Goal: Task Accomplishment & Management: Use online tool/utility

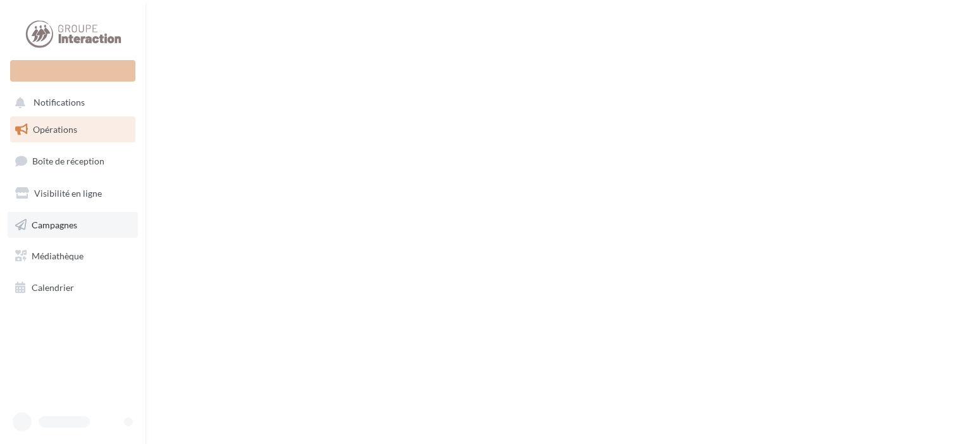
click at [67, 225] on span "Campagnes" at bounding box center [55, 224] width 46 height 11
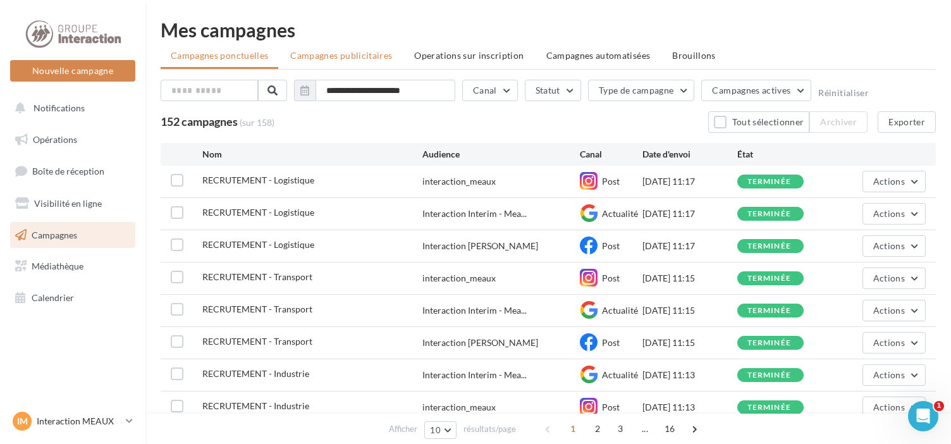
click at [318, 52] on span "Campagnes publicitaires" at bounding box center [341, 55] width 102 height 11
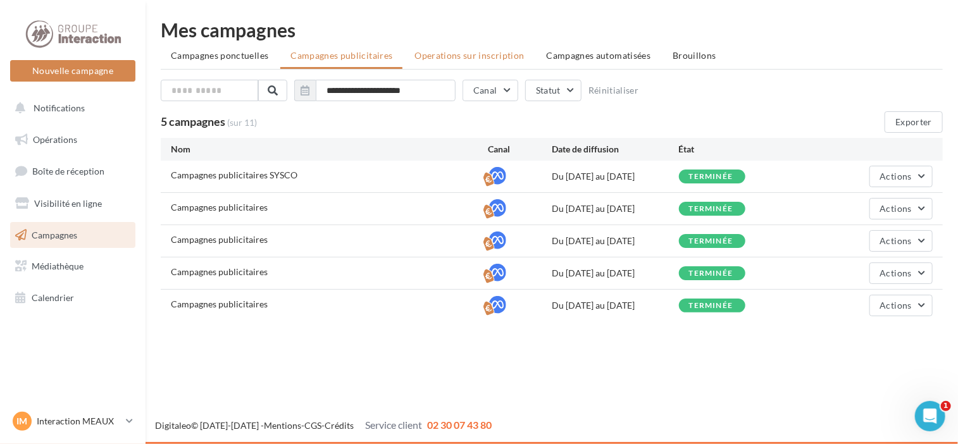
click at [473, 54] on span "Operations sur inscription" at bounding box center [468, 55] width 109 height 11
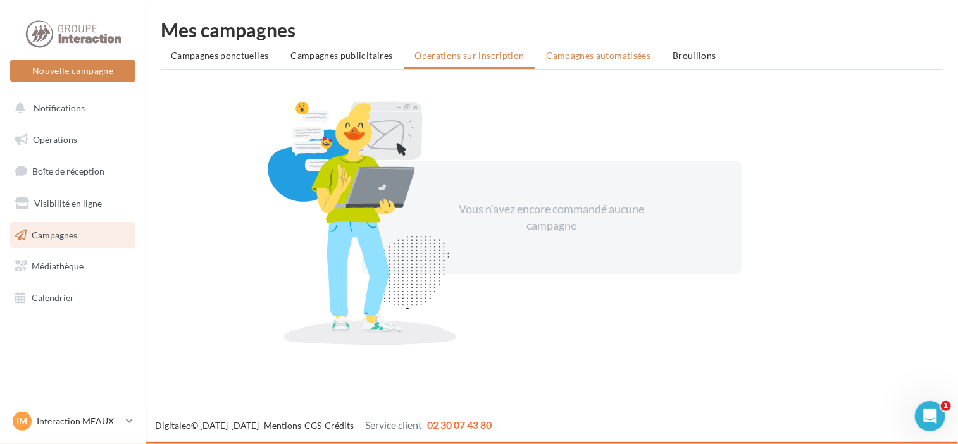
click at [563, 51] on span "Campagnes automatisées" at bounding box center [599, 55] width 104 height 11
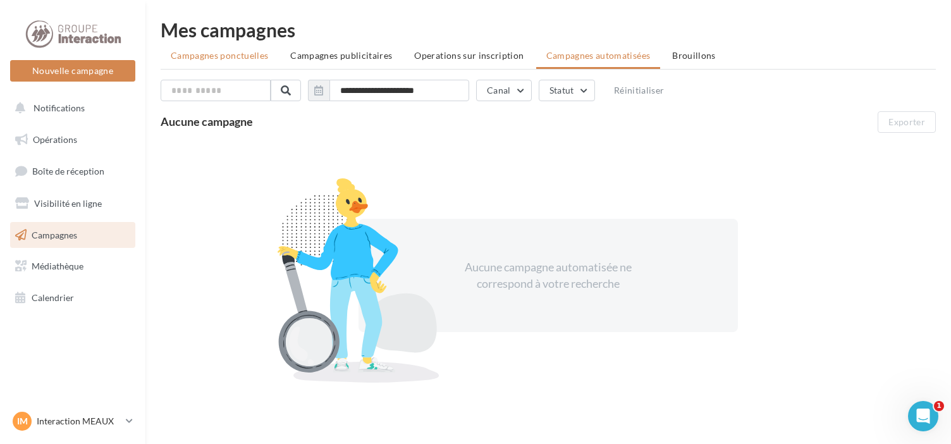
click at [207, 56] on span "Campagnes ponctuelles" at bounding box center [219, 55] width 97 height 11
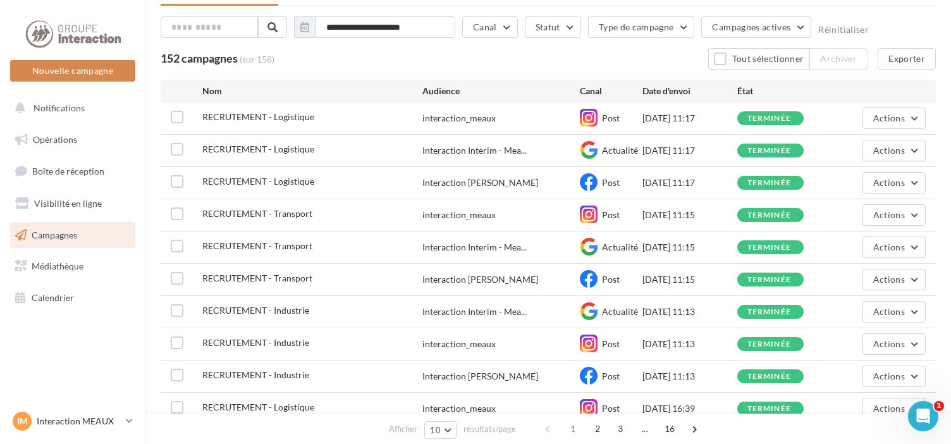
scroll to position [132, 0]
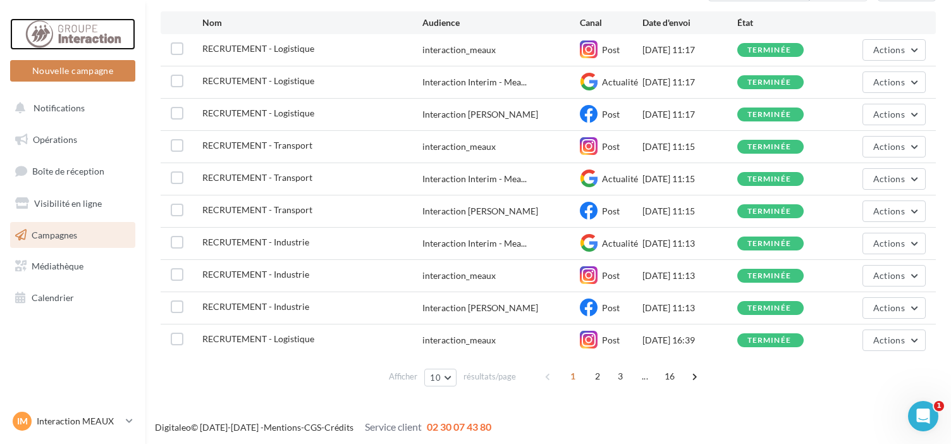
click at [77, 35] on div at bounding box center [72, 34] width 101 height 32
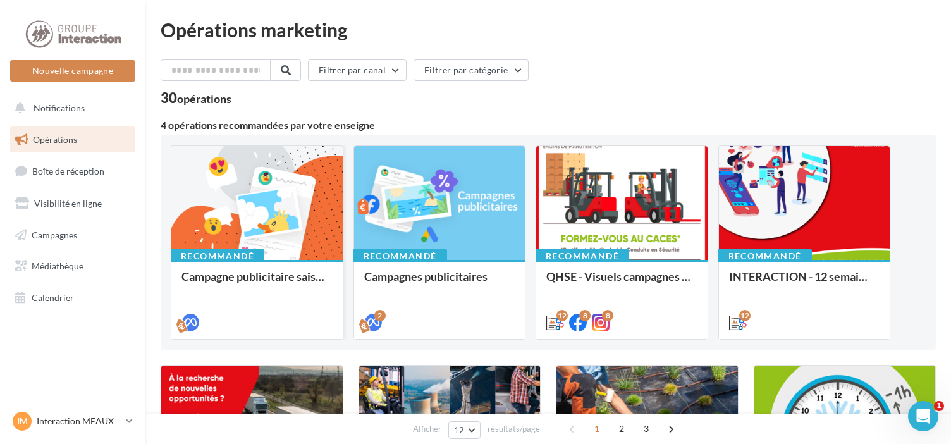
click at [230, 223] on div at bounding box center [256, 203] width 171 height 115
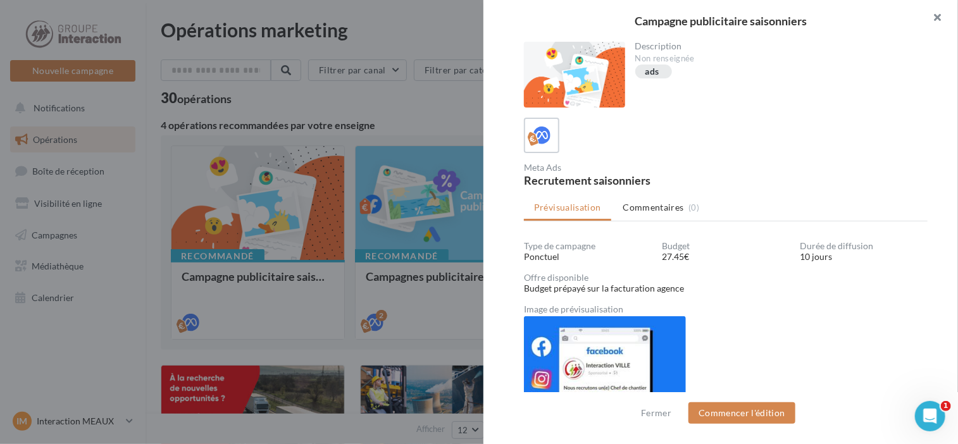
click at [941, 15] on button "button" at bounding box center [932, 19] width 51 height 38
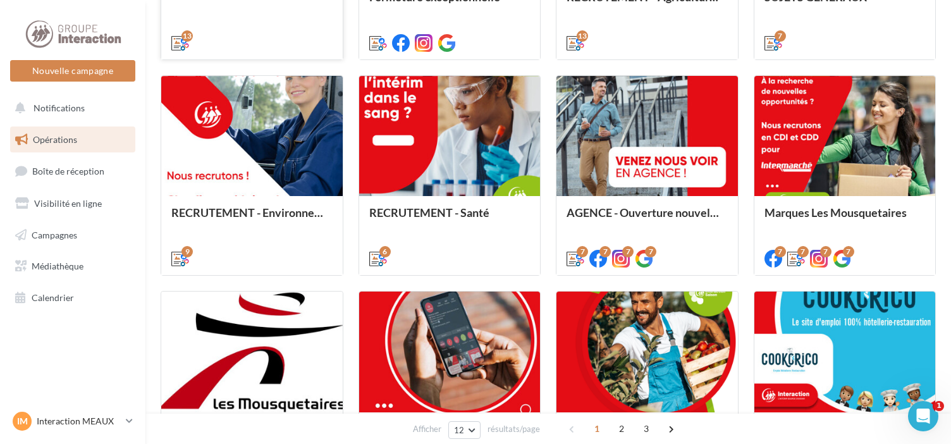
scroll to position [659, 0]
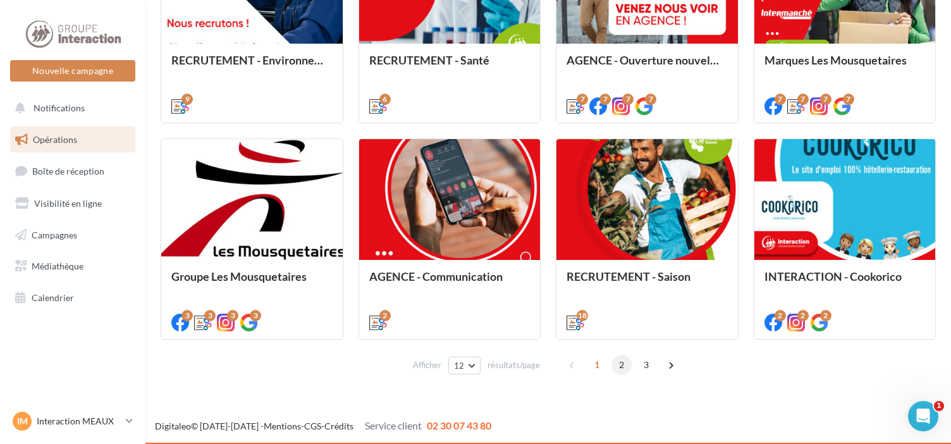
click at [620, 368] on span "2" at bounding box center [622, 365] width 20 height 20
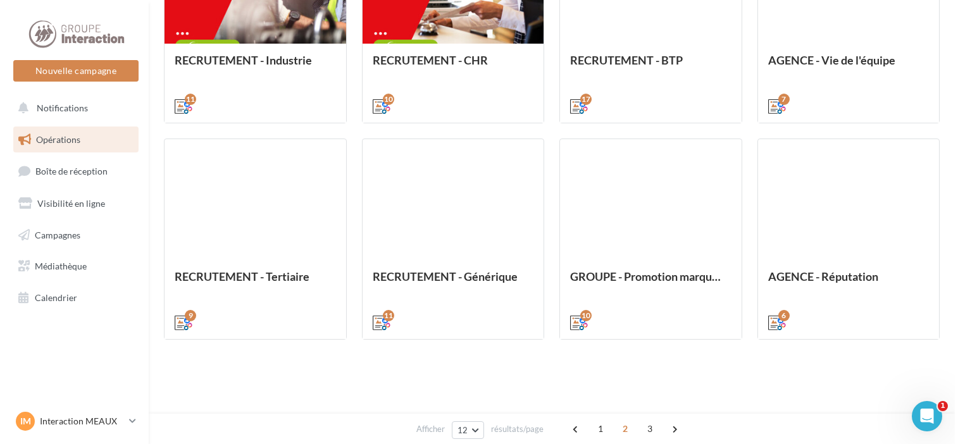
scroll to position [314, 0]
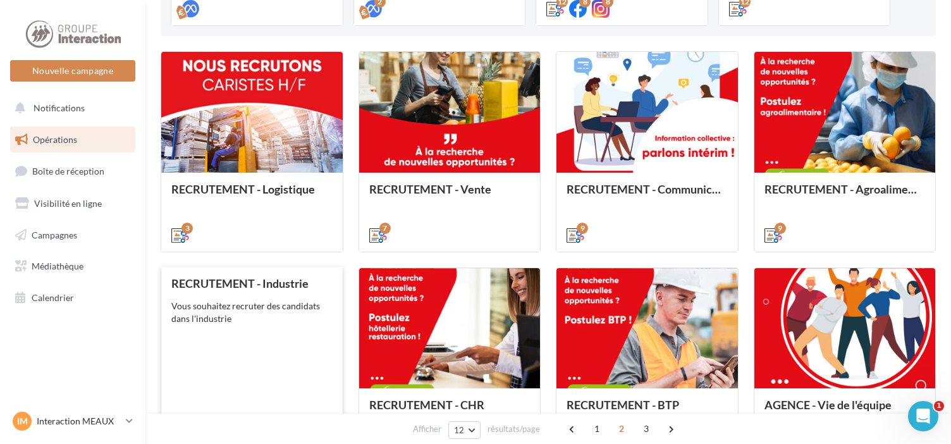
click at [240, 366] on div "RECRUTEMENT - Industrie Vous souhaitez recruter des candidats dans l'industrie" at bounding box center [251, 367] width 161 height 180
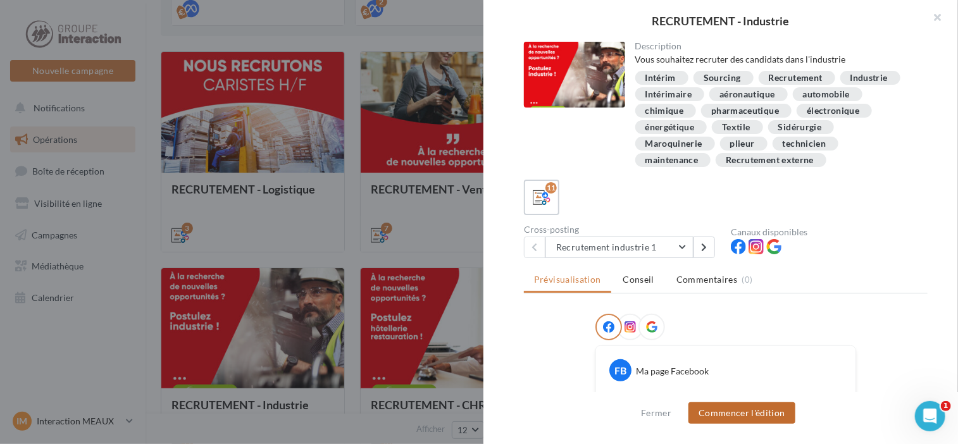
click at [746, 410] on button "Commencer l'édition" at bounding box center [741, 413] width 107 height 22
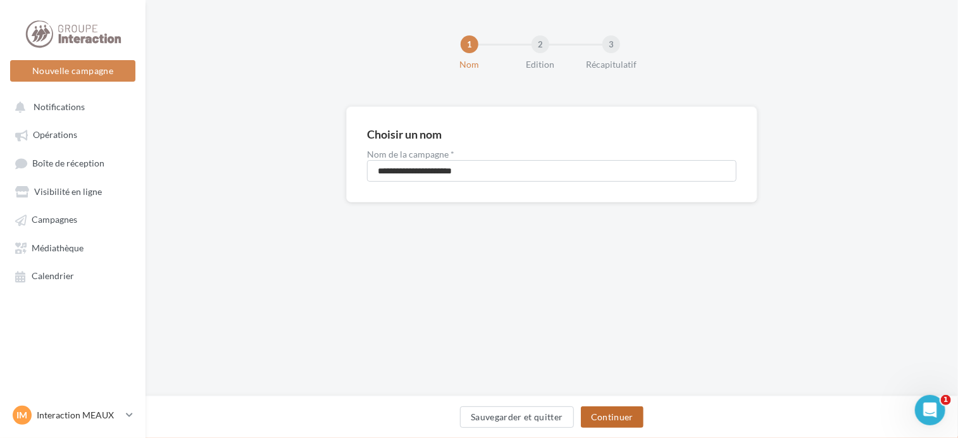
click at [625, 416] on button "Continuer" at bounding box center [612, 417] width 63 height 22
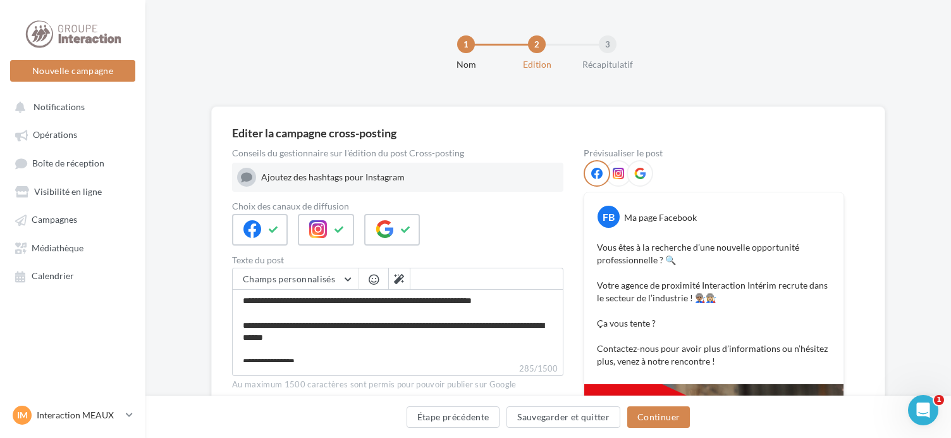
scroll to position [47, 0]
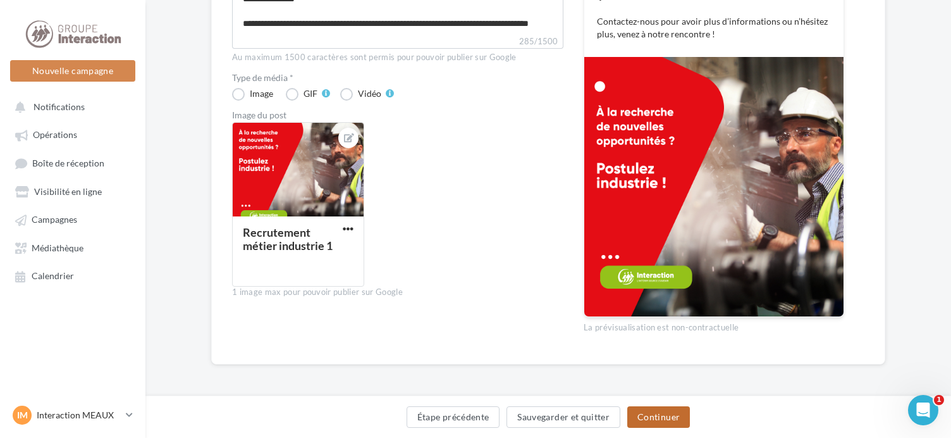
click at [673, 421] on button "Continuer" at bounding box center [659, 417] width 63 height 22
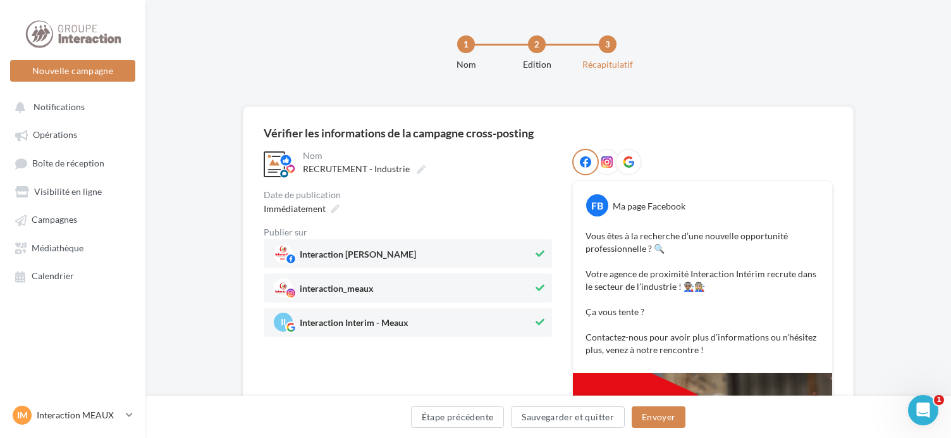
scroll to position [306, 0]
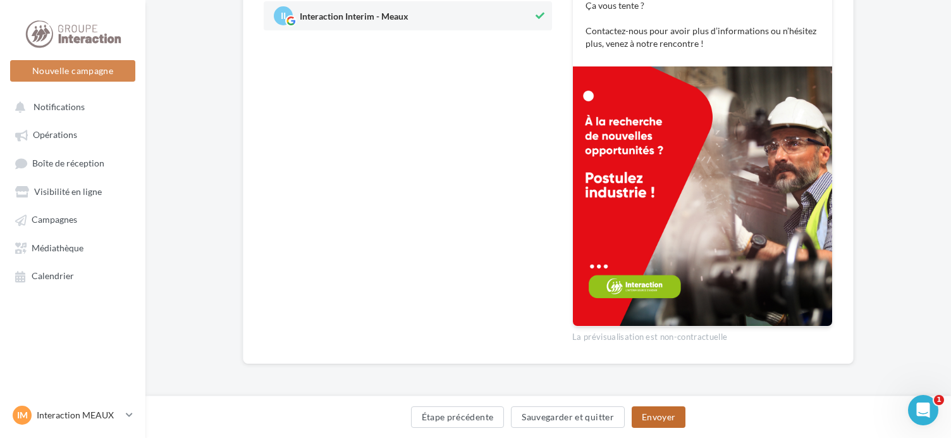
click at [663, 418] on button "Envoyer" at bounding box center [659, 417] width 54 height 22
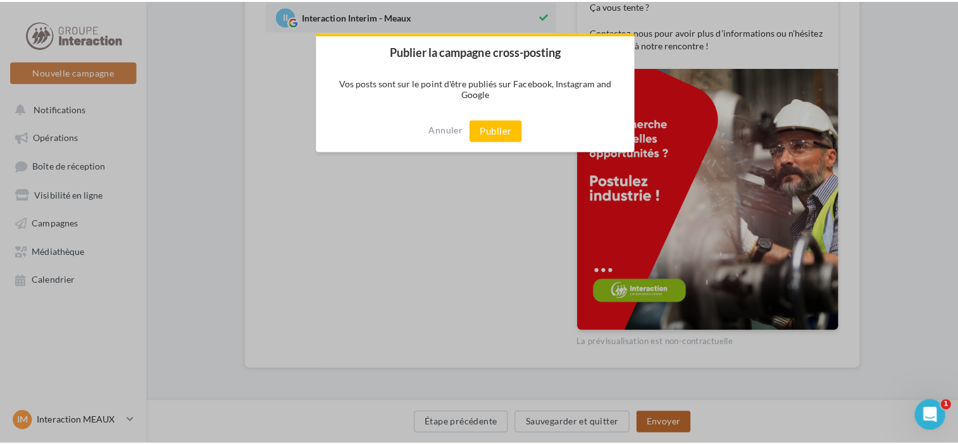
scroll to position [299, 0]
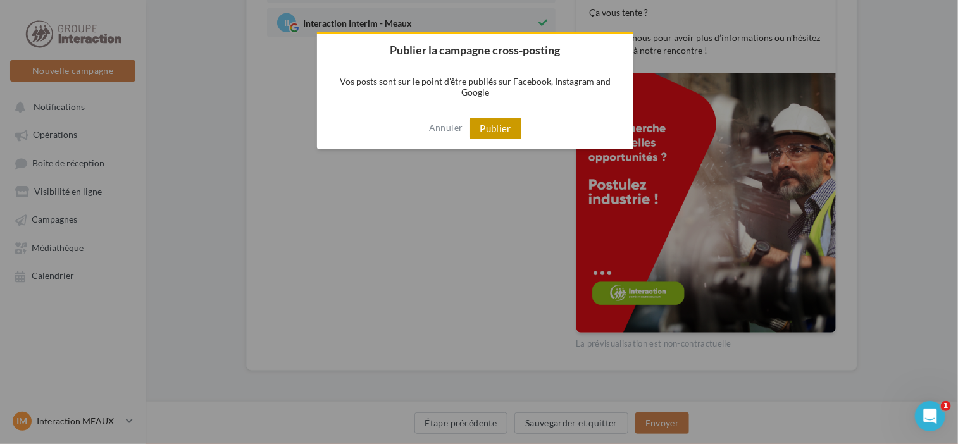
click at [496, 130] on button "Publier" at bounding box center [495, 129] width 52 height 22
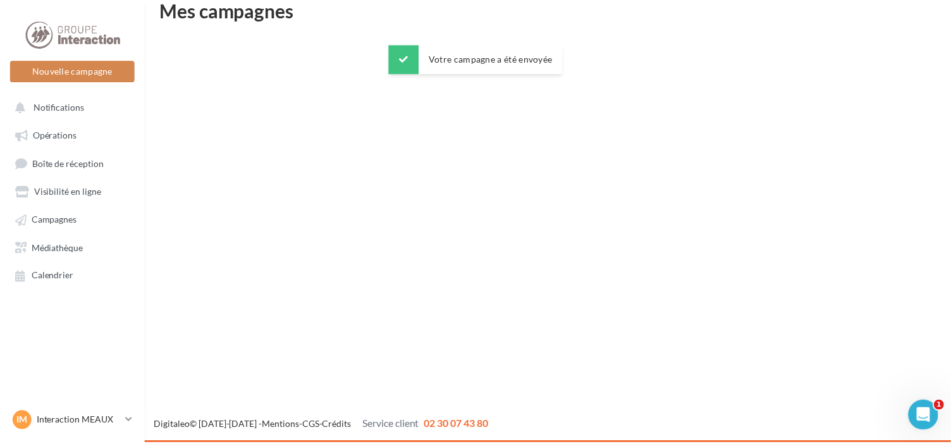
scroll to position [20, 0]
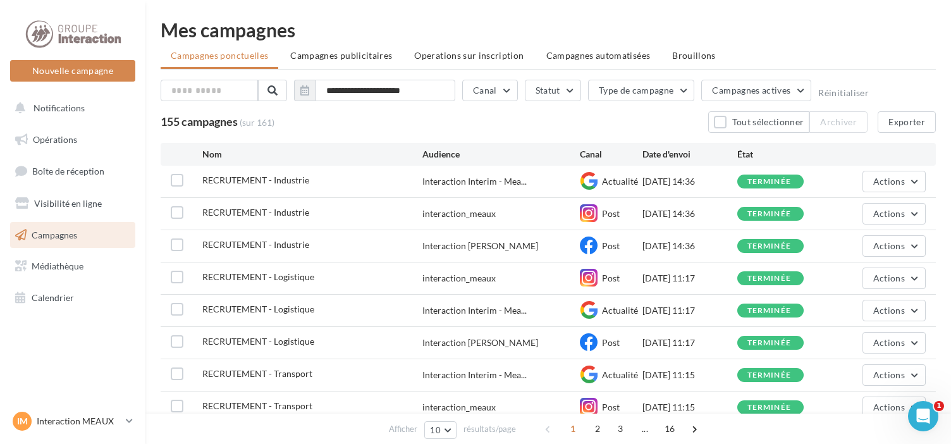
click at [79, 238] on link "Campagnes" at bounding box center [73, 235] width 130 height 27
click at [227, 53] on ul "Campagnes ponctuelles Campagnes publicitaires Operations sur inscription Campag…" at bounding box center [549, 56] width 776 height 25
click at [205, 56] on ul "Campagnes ponctuelles Campagnes publicitaires Operations sur inscription Campag…" at bounding box center [549, 56] width 776 height 25
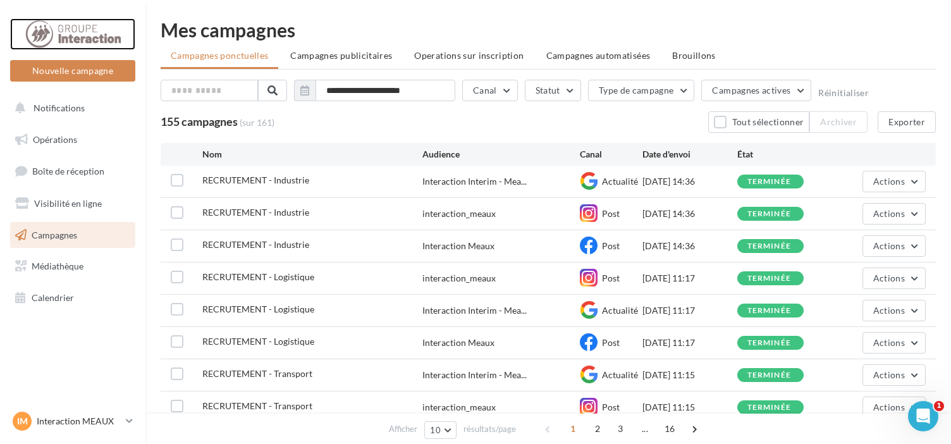
click at [61, 21] on div at bounding box center [72, 34] width 101 height 32
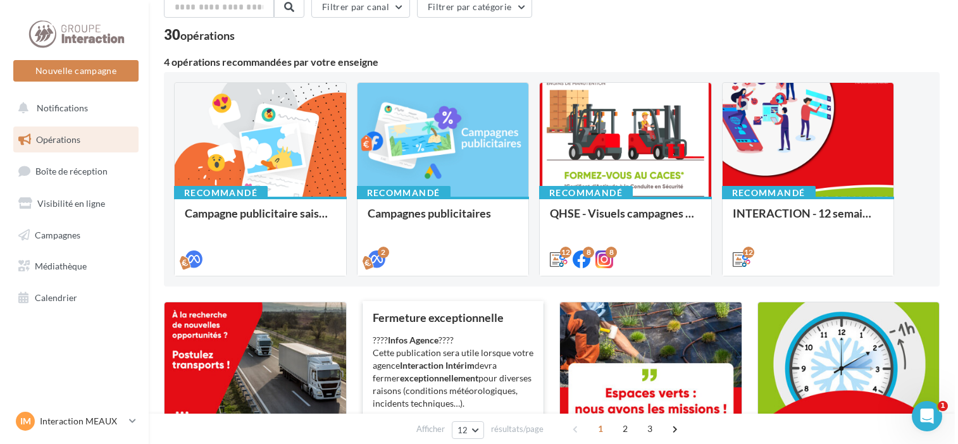
scroll to position [253, 0]
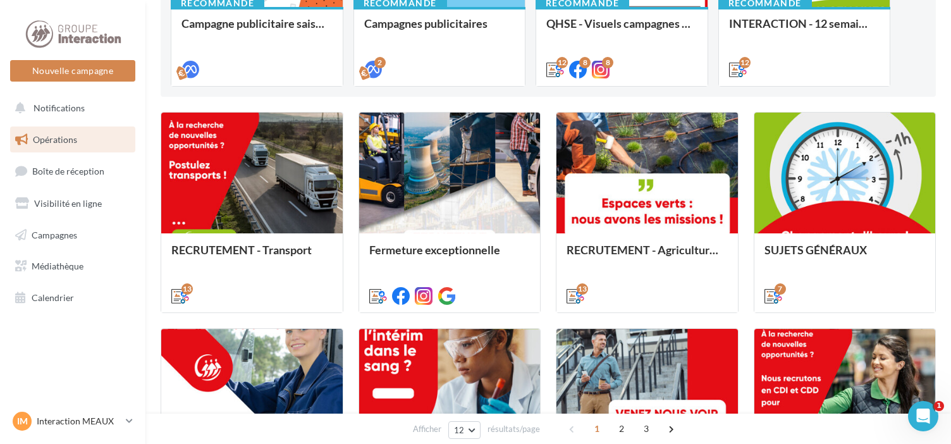
click at [592, 430] on span "1" at bounding box center [597, 429] width 20 height 20
click at [617, 430] on span "2" at bounding box center [622, 429] width 20 height 20
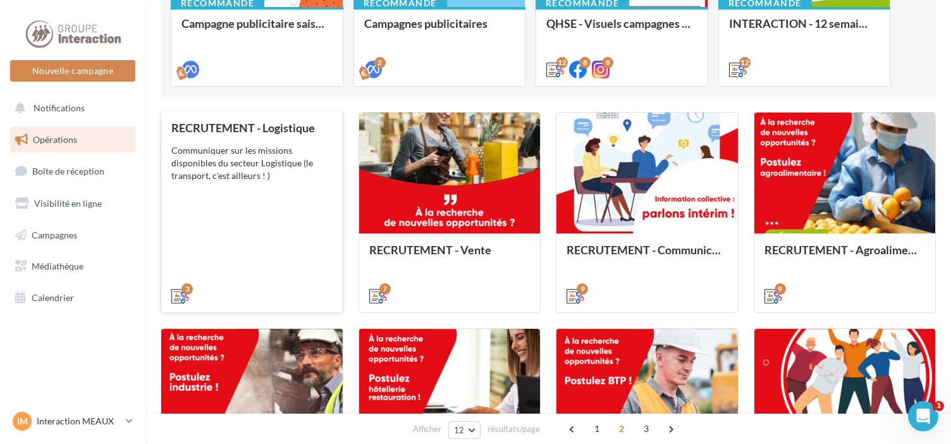
click at [262, 227] on div "RECRUTEMENT - Logistique Communiquer sur les missions disponibles du secteur Lo…" at bounding box center [251, 211] width 161 height 180
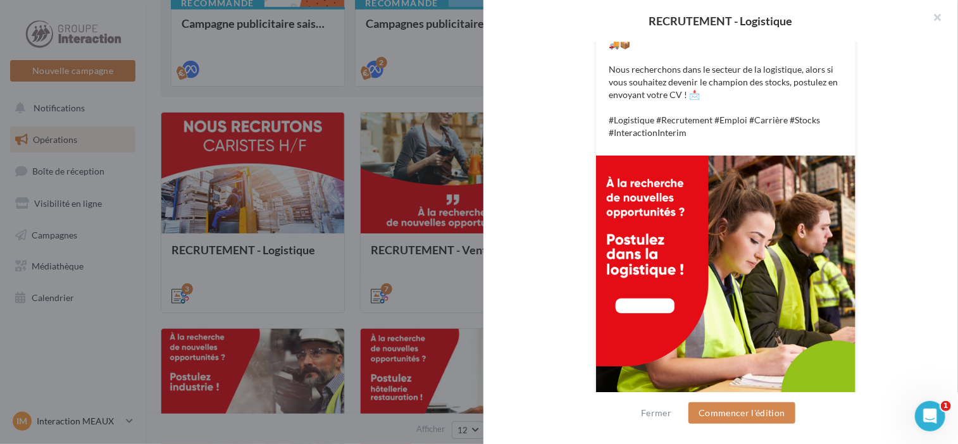
scroll to position [359, 0]
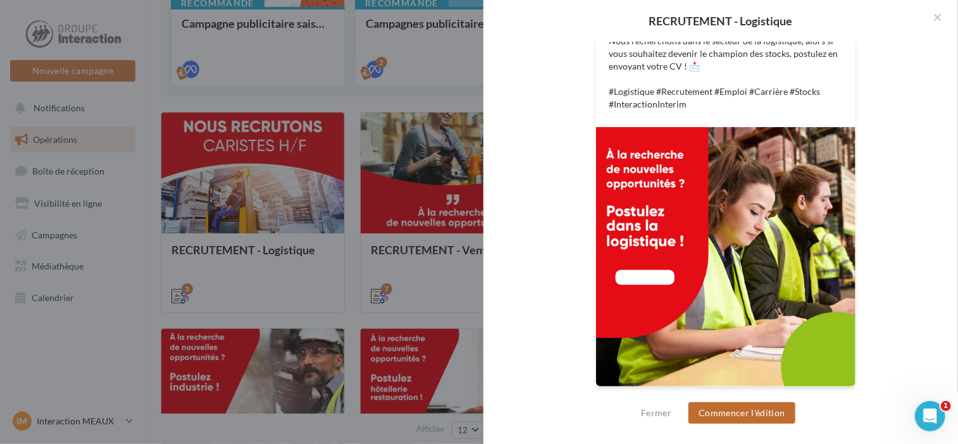
click at [748, 416] on button "Commencer l'édition" at bounding box center [741, 413] width 107 height 22
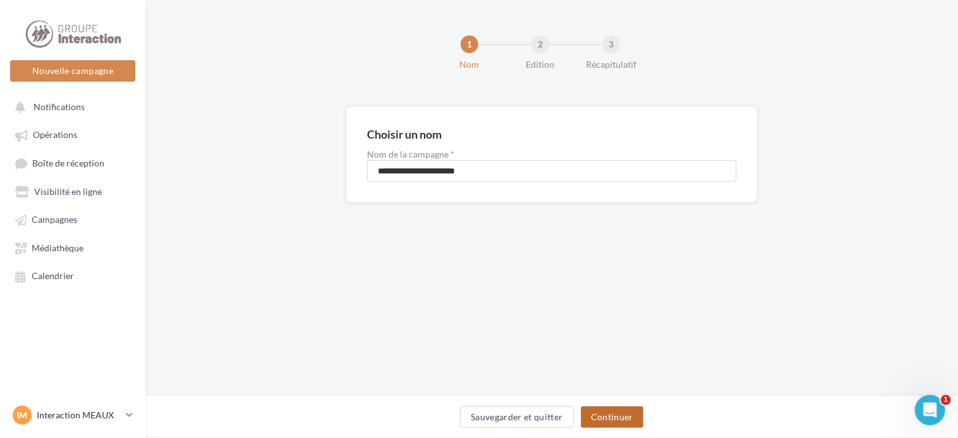
click at [626, 419] on button "Continuer" at bounding box center [612, 417] width 63 height 22
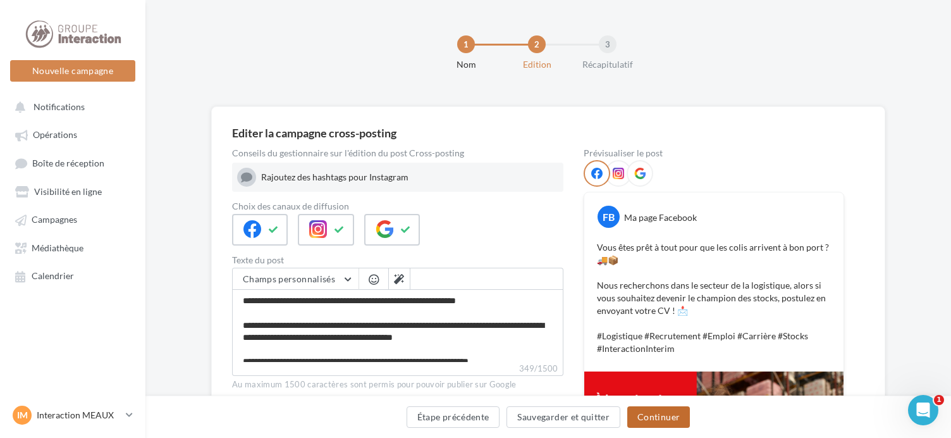
click at [677, 418] on button "Continuer" at bounding box center [659, 417] width 63 height 22
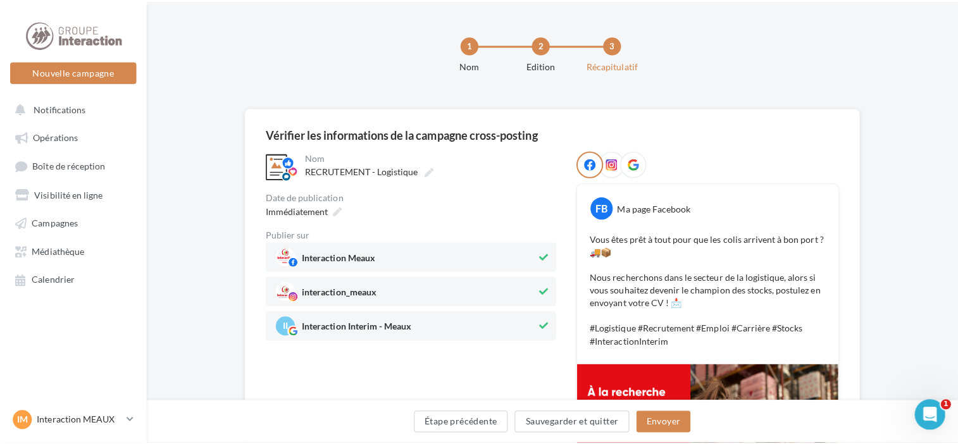
scroll to position [253, 0]
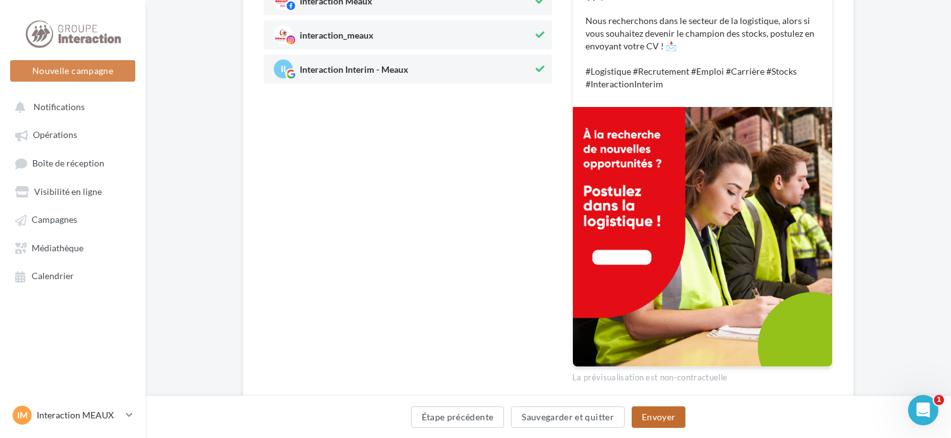
click at [658, 415] on button "Envoyer" at bounding box center [659, 417] width 54 height 22
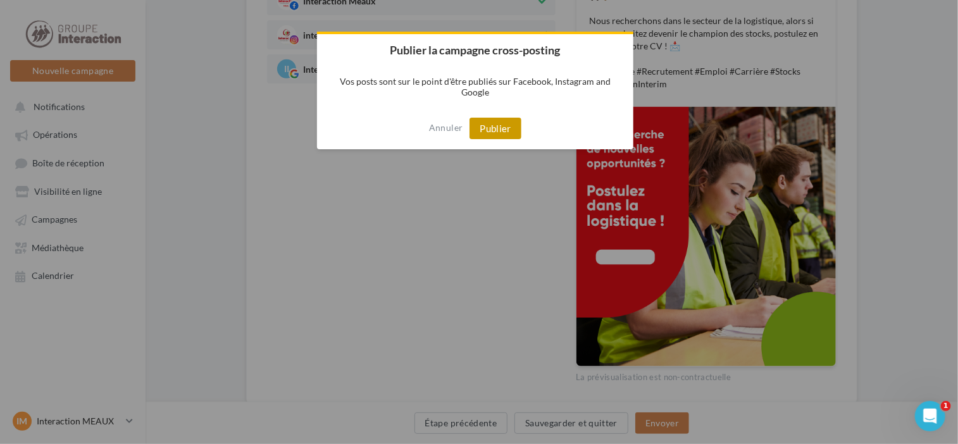
click at [503, 126] on button "Publier" at bounding box center [495, 129] width 52 height 22
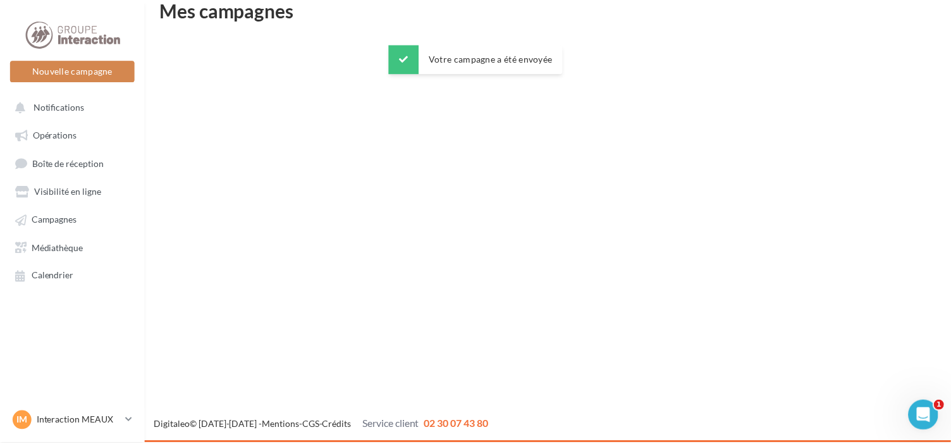
scroll to position [20, 0]
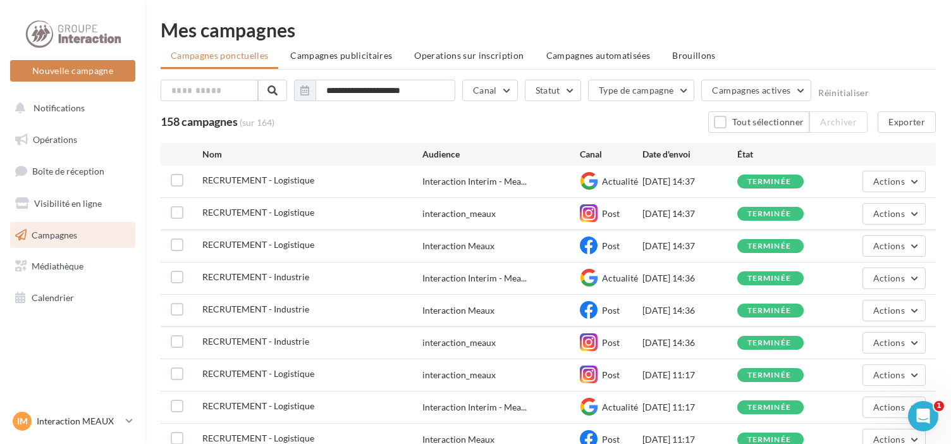
scroll to position [132, 0]
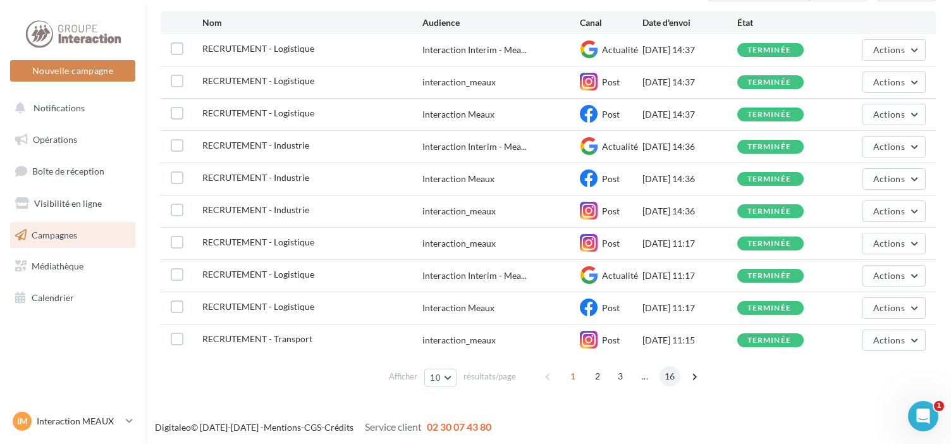
click at [668, 373] on span "16" at bounding box center [670, 376] width 21 height 20
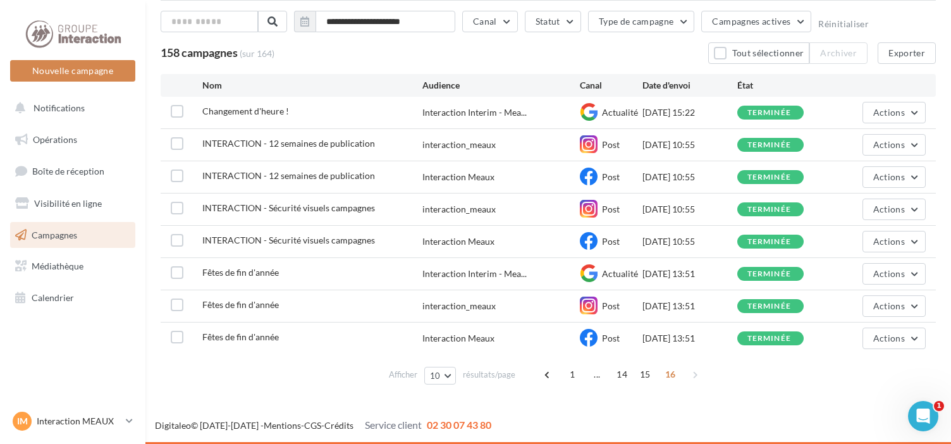
scroll to position [67, 0]
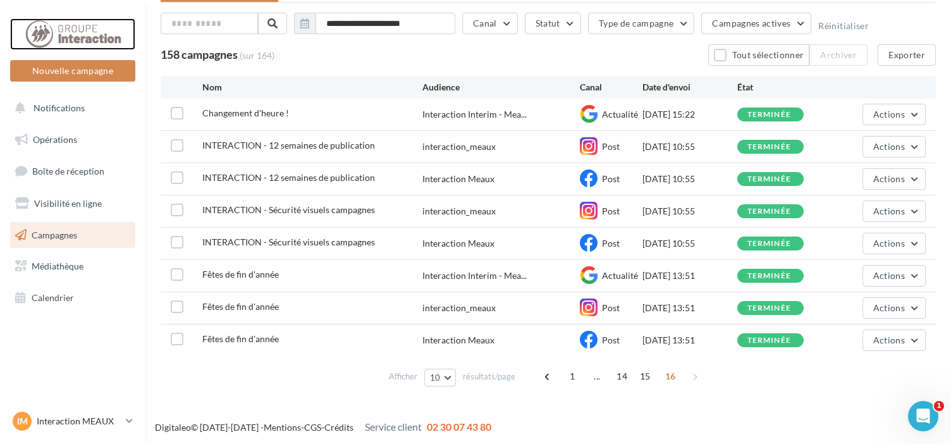
click at [90, 35] on div at bounding box center [72, 34] width 101 height 32
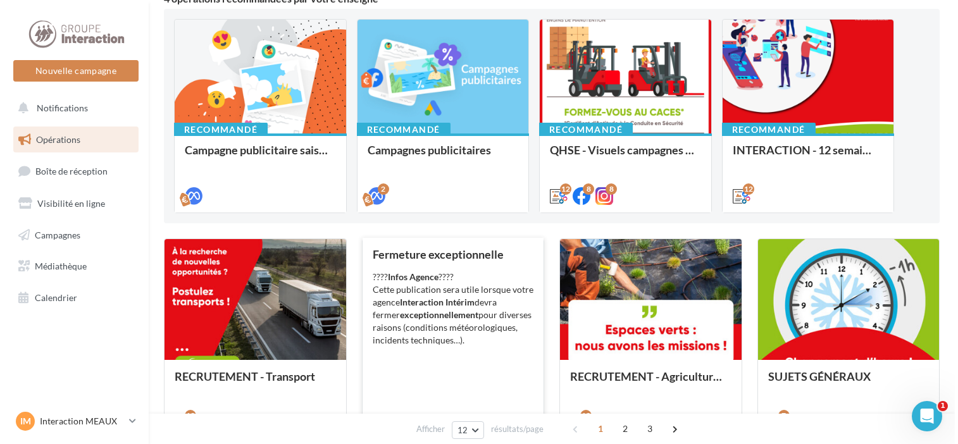
scroll to position [190, 0]
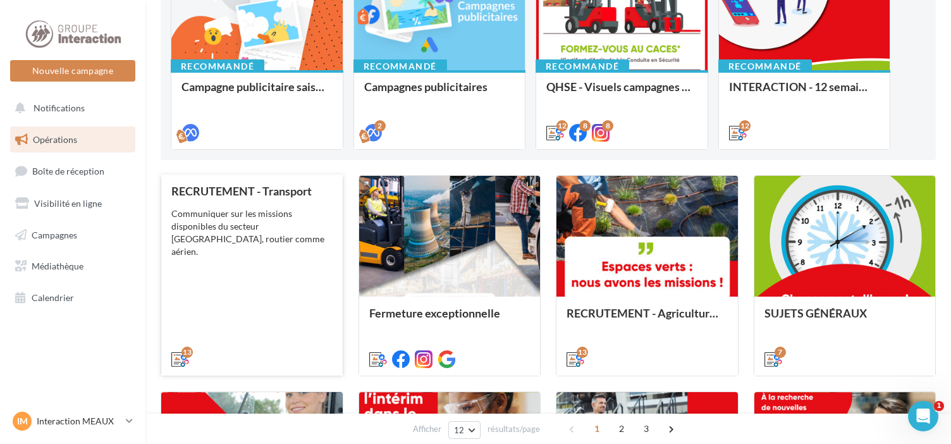
click at [224, 276] on div "RECRUTEMENT - Transport Communiquer sur les missions disponibles du secteur Tra…" at bounding box center [251, 275] width 161 height 180
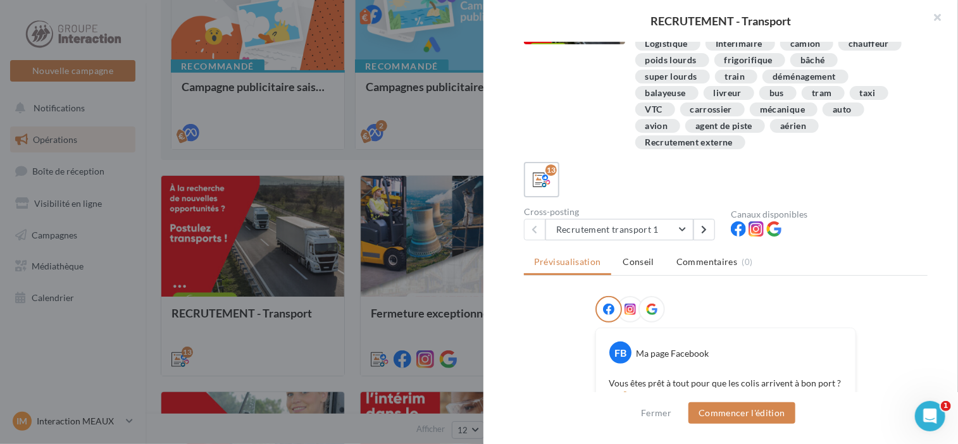
scroll to position [253, 0]
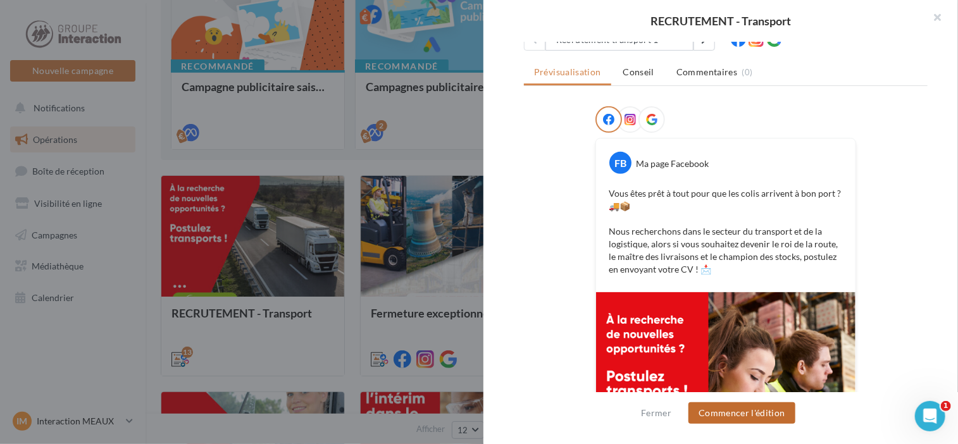
click at [724, 412] on button "Commencer l'édition" at bounding box center [741, 413] width 107 height 22
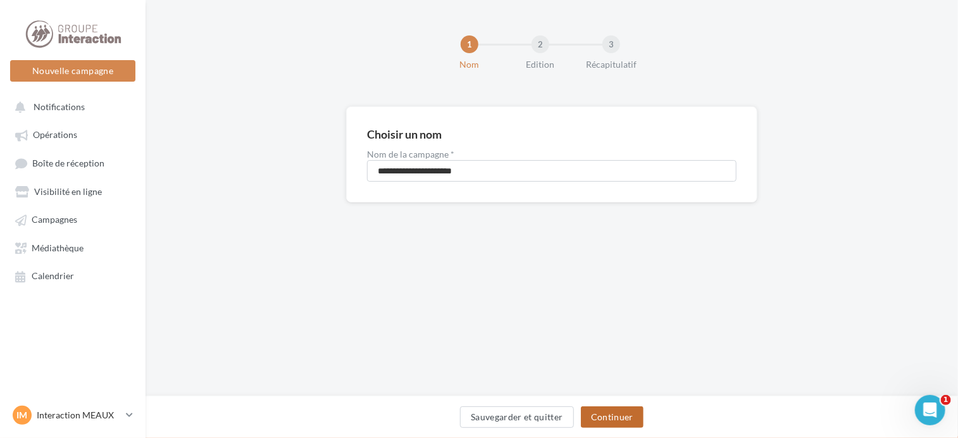
click at [630, 426] on button "Continuer" at bounding box center [612, 417] width 63 height 22
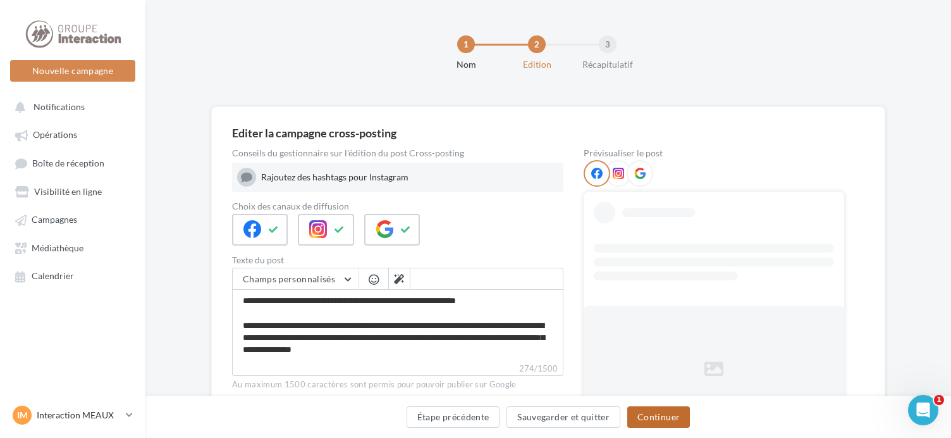
click at [663, 418] on button "Continuer" at bounding box center [659, 417] width 63 height 22
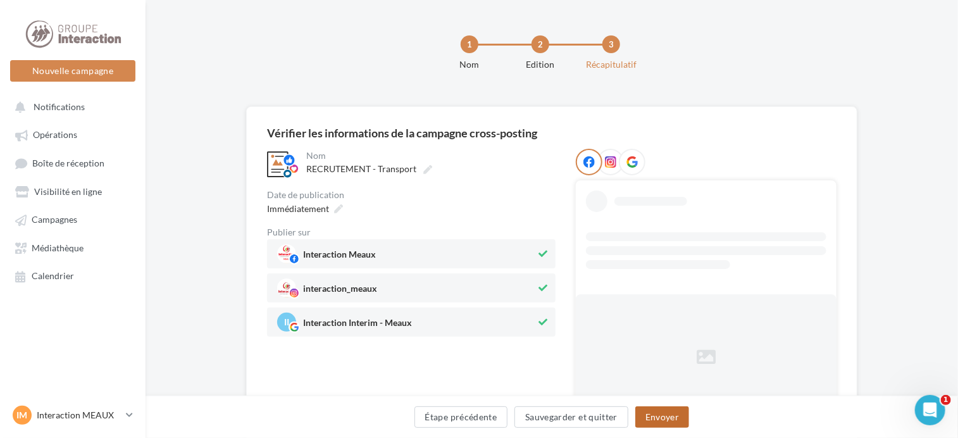
click at [671, 415] on button "Envoyer" at bounding box center [662, 417] width 54 height 22
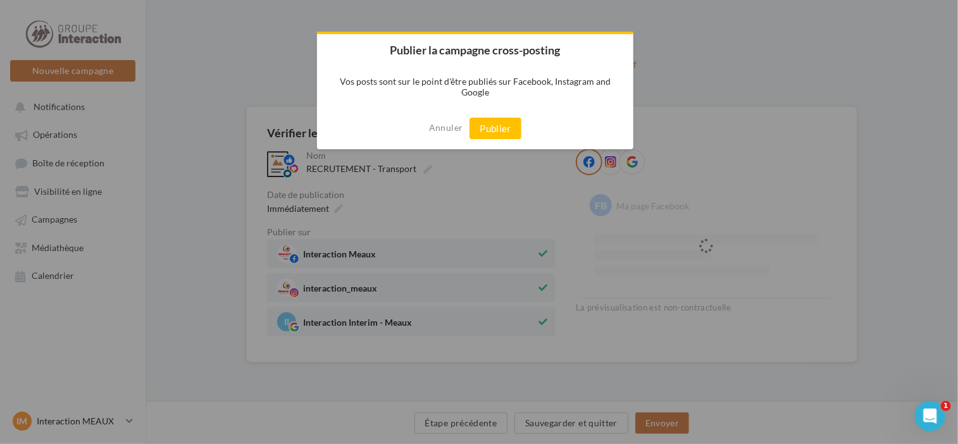
click at [491, 125] on button "Publier" at bounding box center [495, 129] width 52 height 22
